Goal: Task Accomplishment & Management: Manage account settings

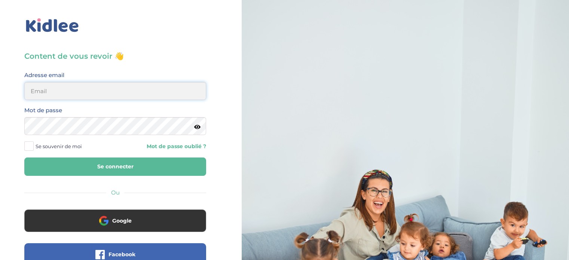
click at [101, 98] on input "email" at bounding box center [115, 91] width 182 height 18
type input "elenagrd18@gmail.com"
click at [24, 157] on button "Se connecter" at bounding box center [115, 166] width 182 height 18
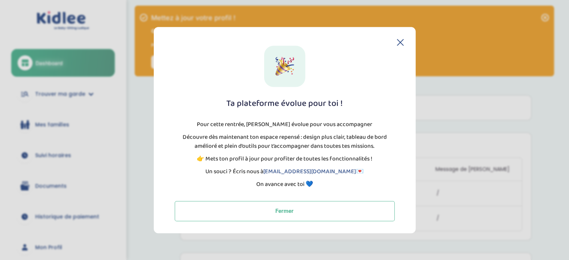
click at [397, 40] on icon at bounding box center [400, 42] width 7 height 7
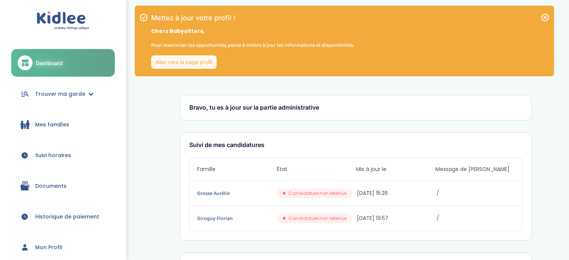
click at [62, 180] on link "Documents" at bounding box center [63, 185] width 104 height 27
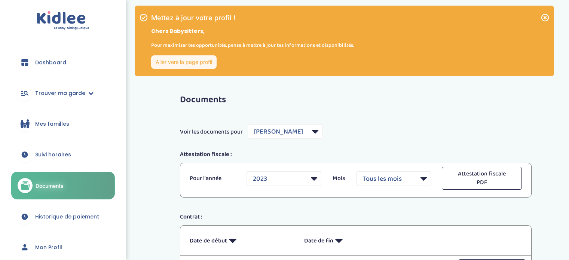
select select "4931"
select select "2023"
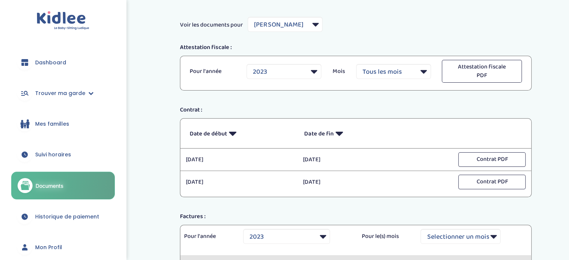
scroll to position [117, 0]
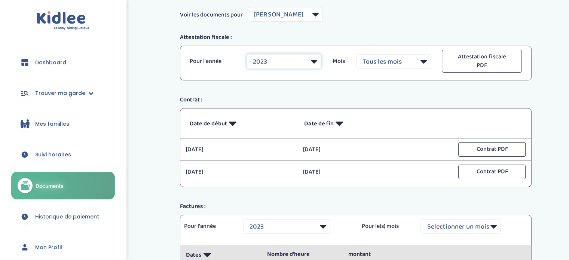
click at [303, 60] on select "2023 2024 2025" at bounding box center [283, 61] width 75 height 15
select select "2025"
click at [246, 54] on select "2023 2024 2025" at bounding box center [283, 61] width 75 height 15
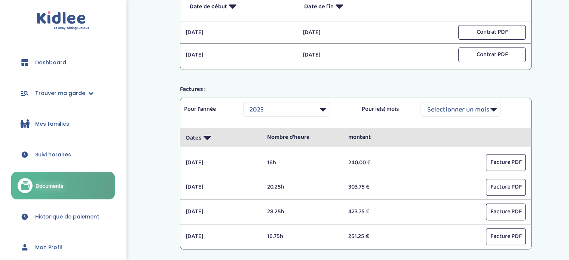
scroll to position [250, 0]
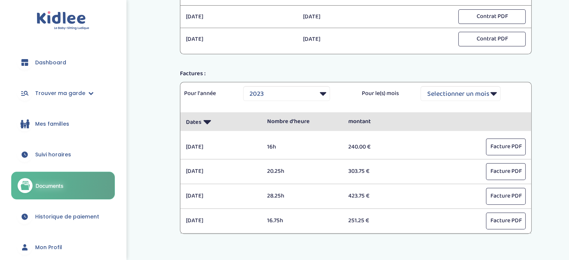
click at [293, 85] on div "Pour l'année Selectionner une année 2023 2024 2025 Pour le(s) mois Selectionner…" at bounding box center [355, 97] width 351 height 30
click at [294, 93] on select "Selectionner une année 2023 2024 2025" at bounding box center [286, 93] width 87 height 15
click at [268, 157] on div "2 octobre 2023 16h 240.00 € Facture PDF Début : 18 septembre Fin : 29 septembre…" at bounding box center [355, 147] width 351 height 25
click at [286, 99] on select "Selectionner une année 2023 2024 2025" at bounding box center [286, 93] width 87 height 15
select select "2025"
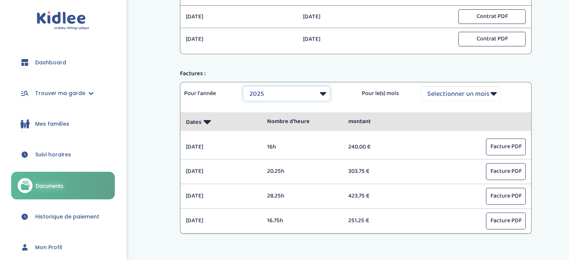
click at [243, 86] on select "Selectionner une année 2023 2024 2025" at bounding box center [286, 93] width 87 height 15
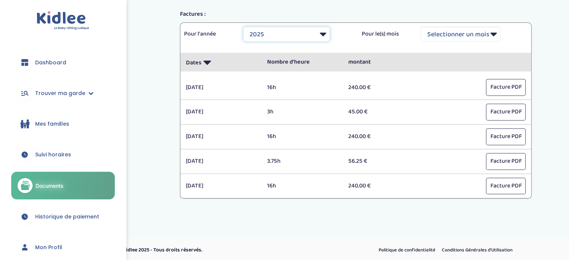
scroll to position [310, 0]
click at [74, 93] on span "Trouver ma garde" at bounding box center [60, 93] width 50 height 8
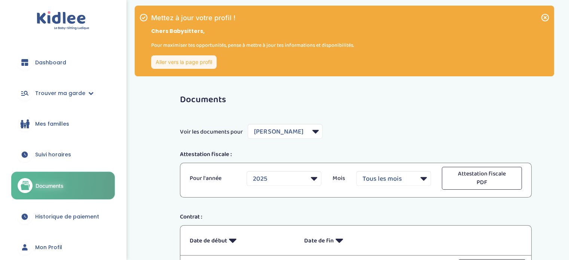
click at [543, 18] on icon at bounding box center [544, 17] width 9 height 9
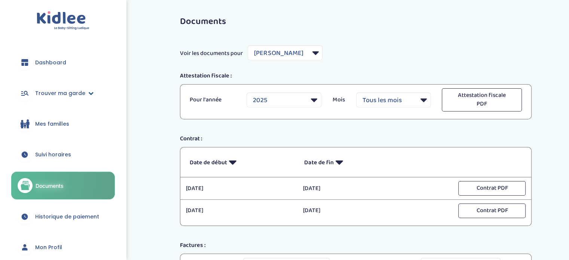
click at [60, 94] on span "Trouver ma garde" at bounding box center [60, 93] width 50 height 8
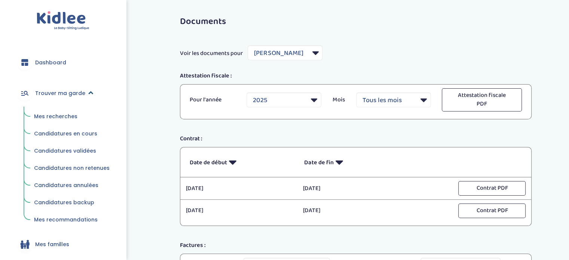
click at [60, 94] on span "Trouver ma garde" at bounding box center [60, 93] width 50 height 8
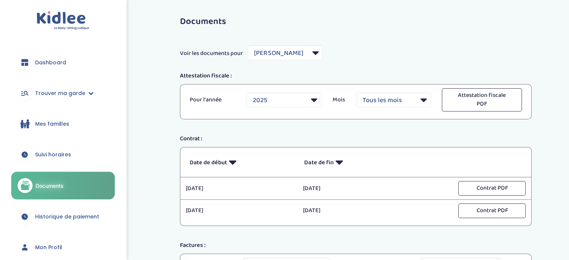
click at [60, 94] on span "Trouver ma garde" at bounding box center [60, 93] width 50 height 8
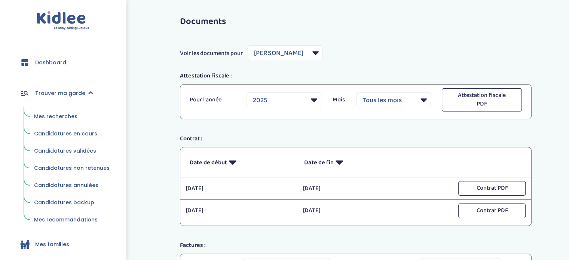
click at [62, 117] on span "Mes recherches" at bounding box center [55, 116] width 43 height 7
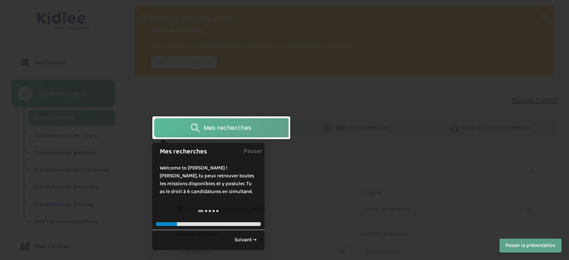
click at [250, 247] on div "← Retour Suivant →" at bounding box center [208, 240] width 112 height 20
click at [247, 241] on link "Suivant →" at bounding box center [245, 240] width 30 height 12
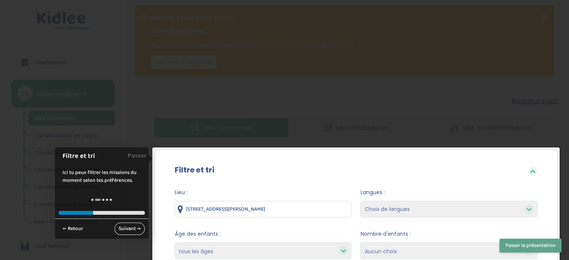
scroll to position [130, 0]
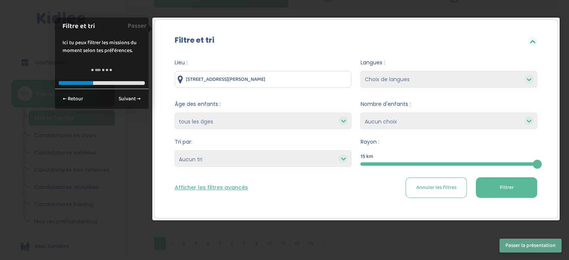
click at [280, 84] on input "6 Place Léon Blum, Paris, France" at bounding box center [263, 79] width 177 height 16
click at [142, 25] on link "Passer" at bounding box center [137, 26] width 19 height 17
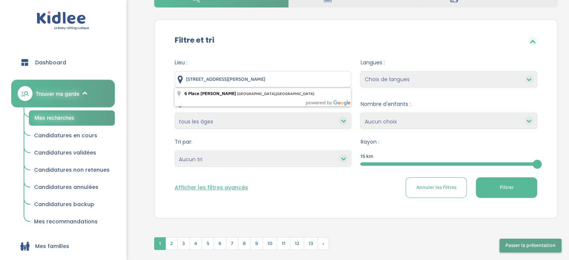
drag, startPoint x: 277, startPoint y: 82, endPoint x: 92, endPoint y: 81, distance: 184.7
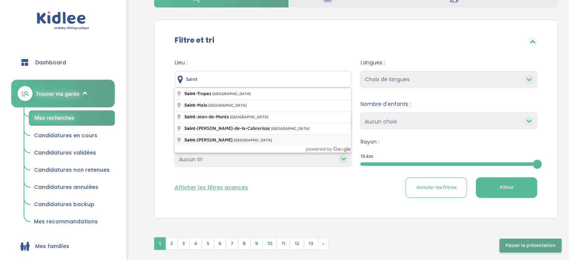
click at [218, 139] on span "Tri par:" at bounding box center [263, 142] width 177 height 8
type input "Saint-Étienne, France"
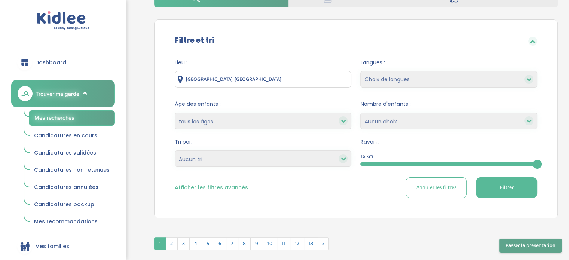
click at [212, 116] on select "moins de 3 ans entre 3 et 6 ans plus de 6 ans tous les âges" at bounding box center [263, 121] width 177 height 16
click at [175, 113] on select "moins de 3 ans entre 3 et 6 ans plus de 6 ans tous les âges" at bounding box center [263, 121] width 177 height 16
click at [256, 169] on form "Lieu : Saint-Étienne, France Langues : Choix de langues Allemand Anglais Arabe …" at bounding box center [356, 128] width 362 height 139
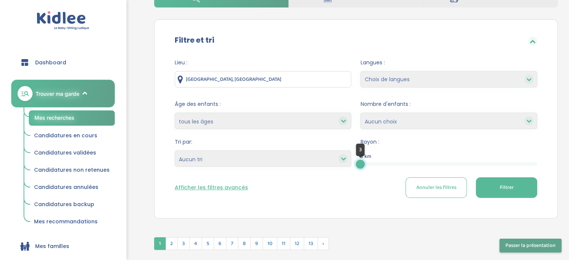
drag, startPoint x: 537, startPoint y: 163, endPoint x: 320, endPoint y: 162, distance: 216.9
click at [320, 162] on form "Lieu : Saint-Étienne, France Langues : Choix de langues Allemand Anglais Arabe …" at bounding box center [356, 128] width 362 height 139
click at [505, 185] on span "Filtrer" at bounding box center [506, 188] width 14 height 8
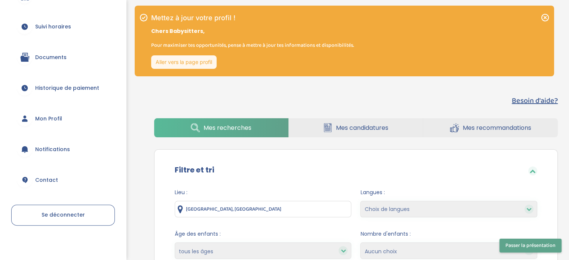
scroll to position [251, 0]
click at [64, 117] on link "Mon Profil" at bounding box center [63, 117] width 104 height 27
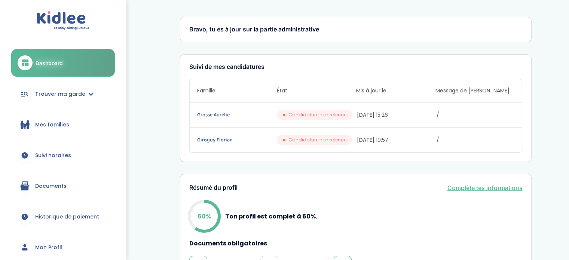
click at [58, 245] on span "Mon Profil" at bounding box center [48, 247] width 27 height 8
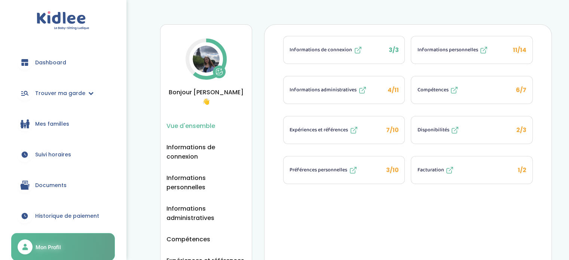
click at [330, 93] on div "Informations administratives" at bounding box center [327, 90] width 77 height 9
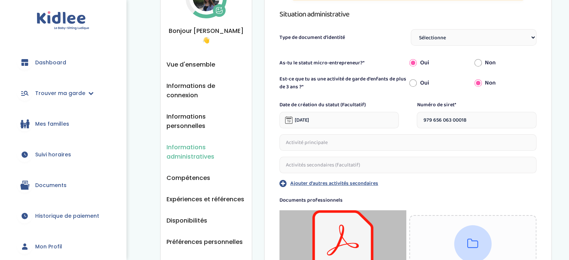
scroll to position [62, 0]
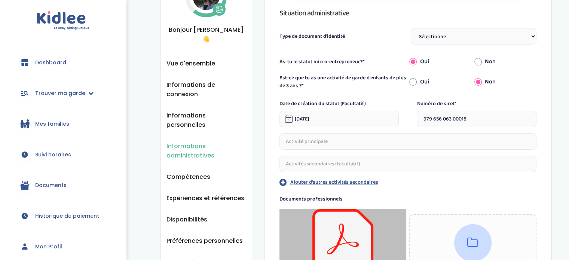
drag, startPoint x: 487, startPoint y: 115, endPoint x: 392, endPoint y: 114, distance: 95.4
click at [392, 114] on div "Date de création du statut (Facultatif) [DATE] Numéro de siret* 979 656 063 000…" at bounding box center [407, 113] width 257 height 27
